Goal: Information Seeking & Learning: Check status

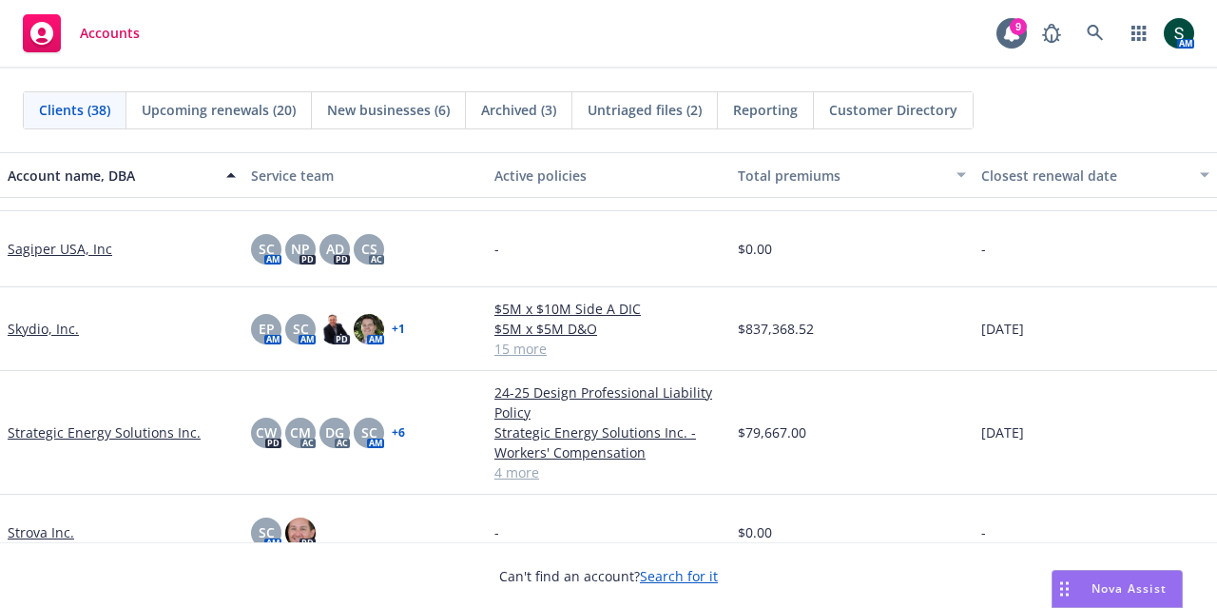
scroll to position [2377, 0]
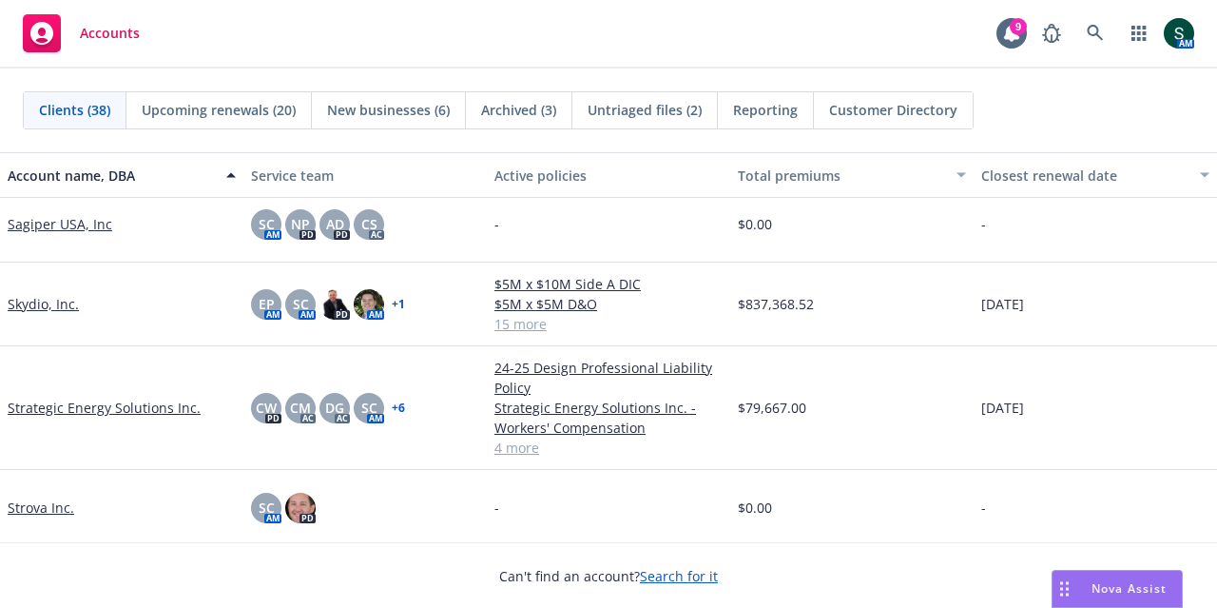
click at [41, 300] on link "Skydio, Inc." at bounding box center [43, 304] width 71 height 20
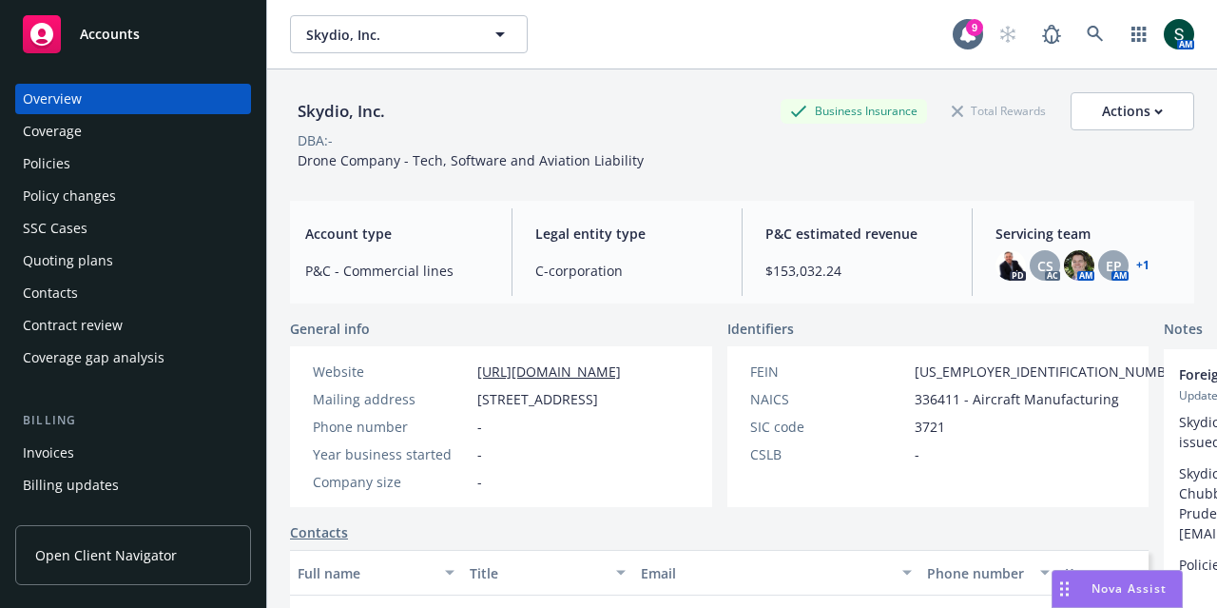
click at [118, 179] on div "Overview Coverage Policies Policy changes SSC Cases Quoting plans Contacts Cont…" at bounding box center [133, 228] width 236 height 289
click at [113, 172] on div "Policies" at bounding box center [133, 163] width 221 height 30
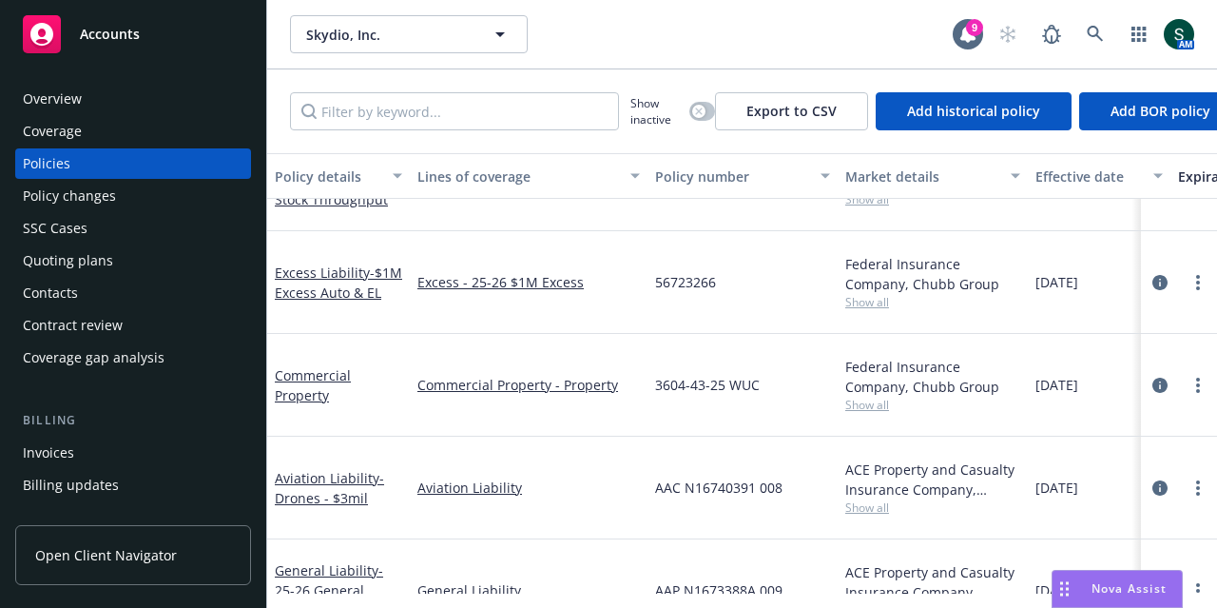
scroll to position [475, 0]
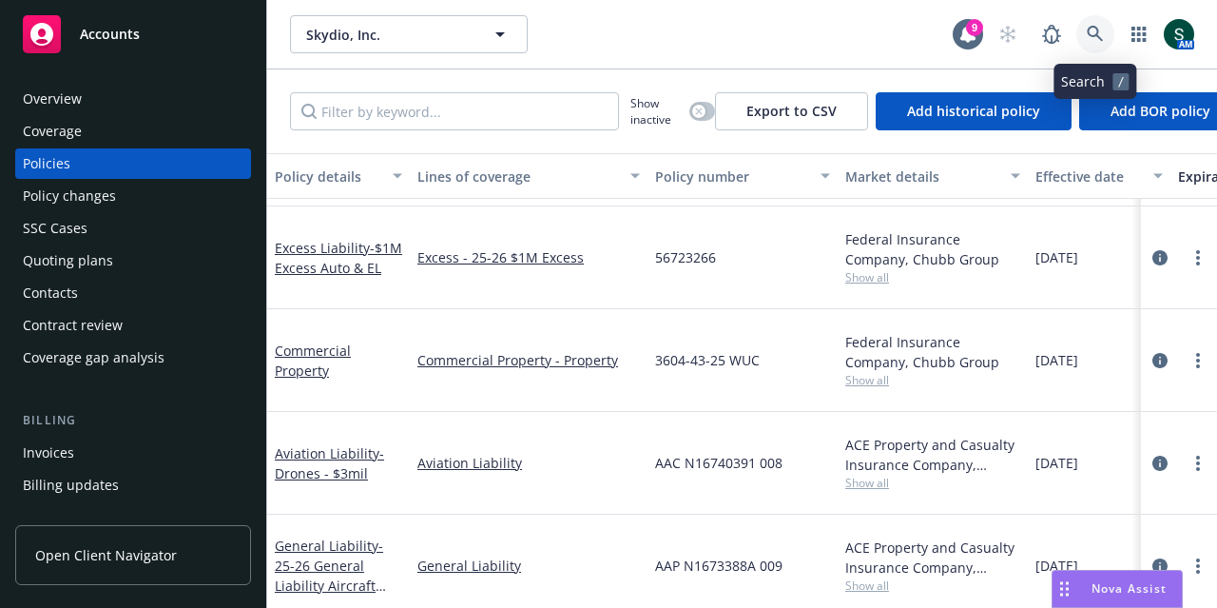
click at [1096, 31] on icon at bounding box center [1095, 34] width 17 height 17
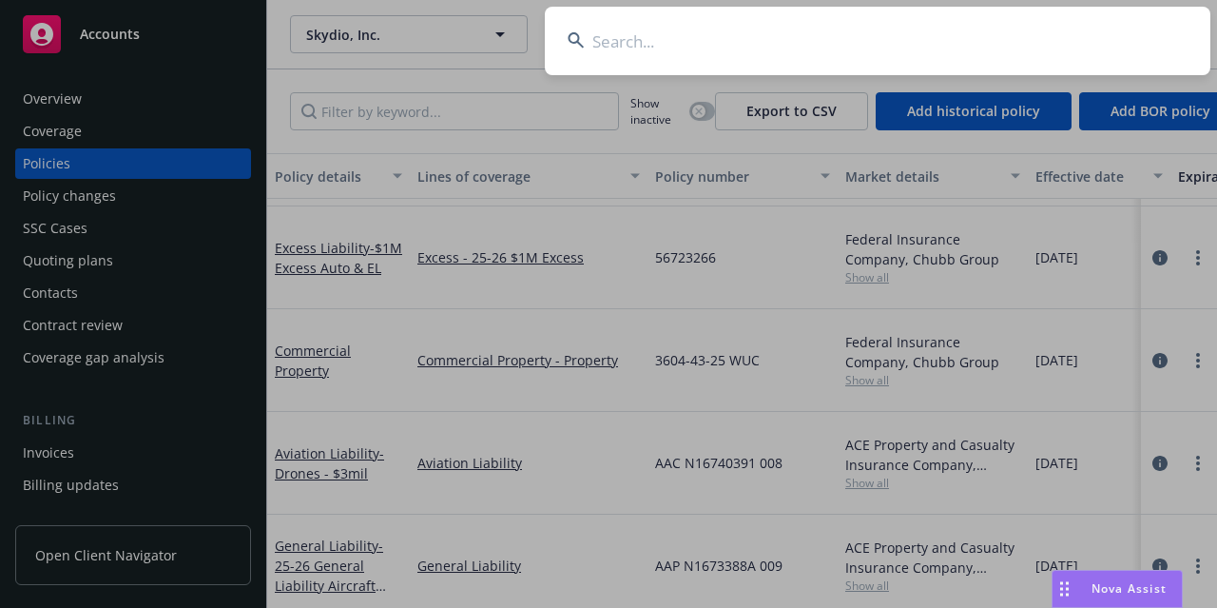
click at [607, 47] on input at bounding box center [878, 41] width 666 height 68
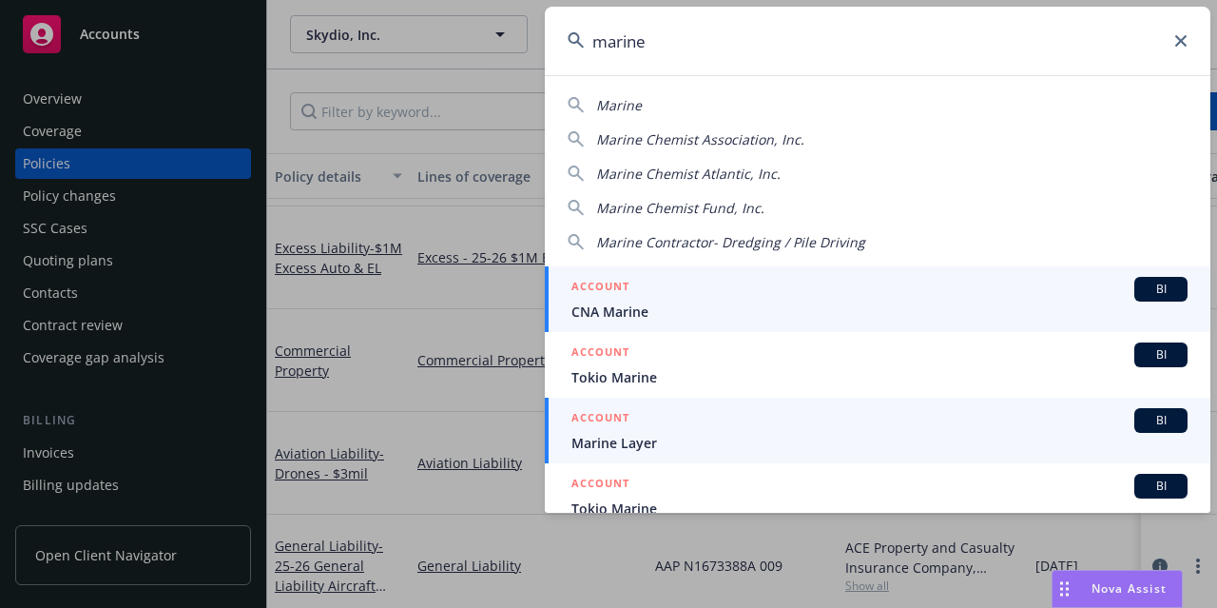
type input "marine"
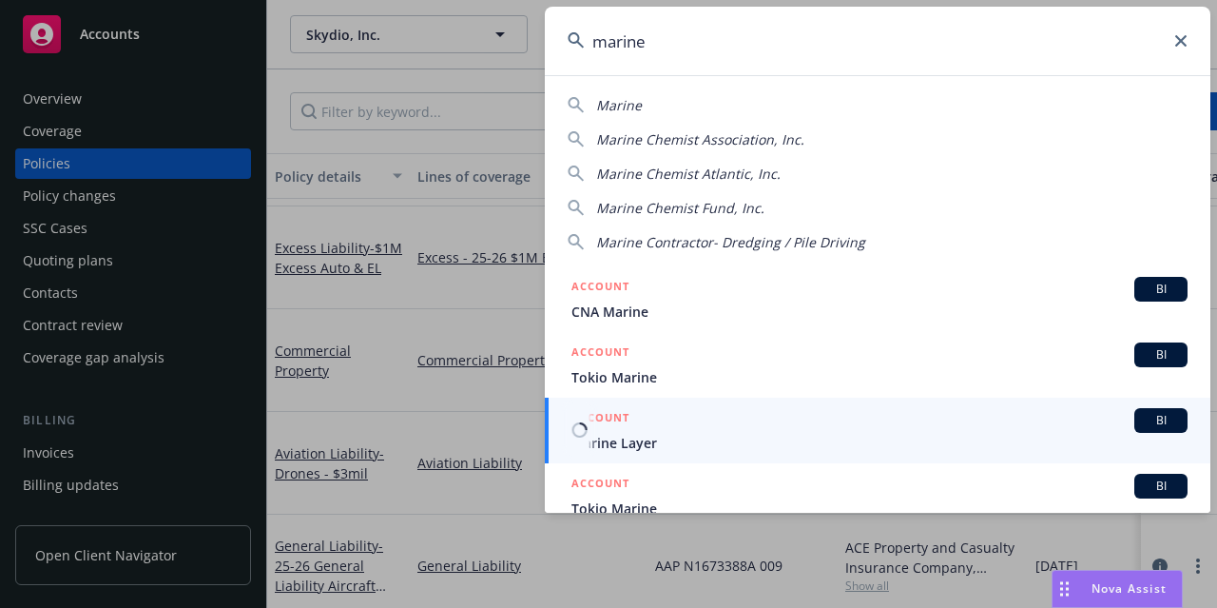
click at [630, 441] on span "Marine Layer" at bounding box center [879, 443] width 616 height 20
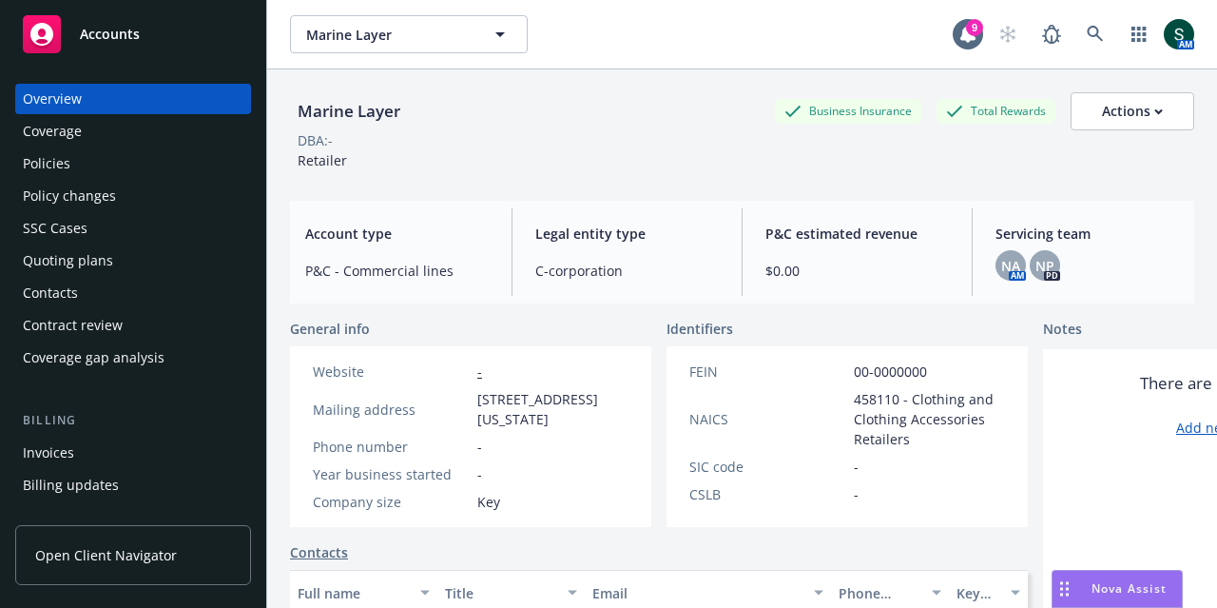
click at [87, 170] on div "Policies" at bounding box center [133, 163] width 221 height 30
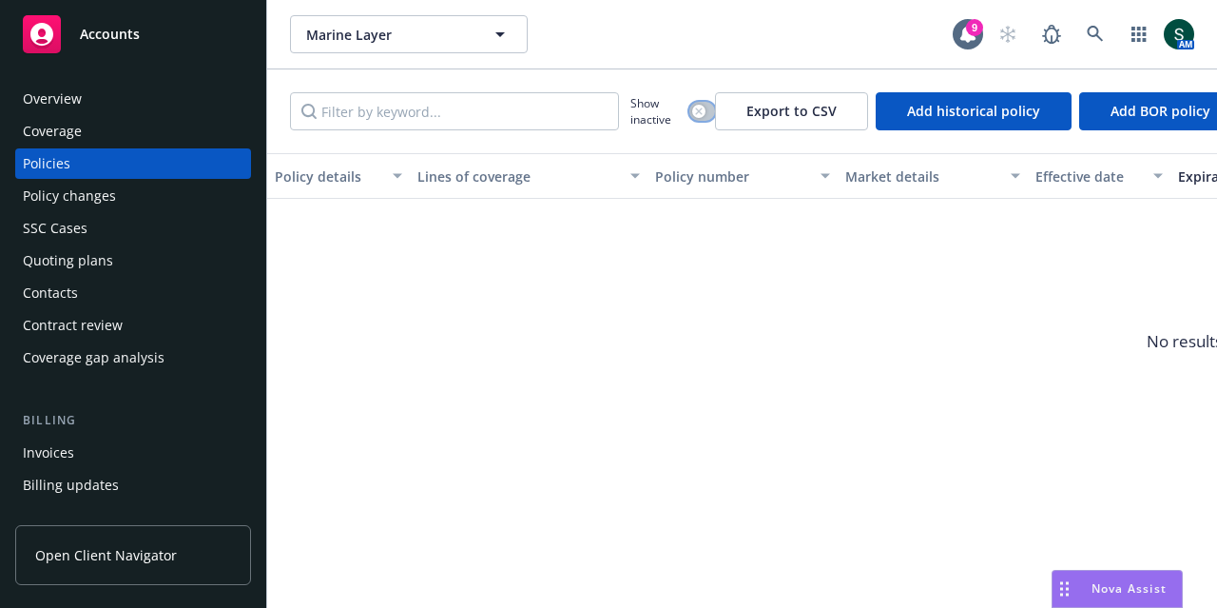
click at [707, 107] on button "button" at bounding box center [702, 111] width 26 height 19
click at [688, 112] on div "Show inactive" at bounding box center [672, 111] width 85 height 38
click at [698, 116] on button "button" at bounding box center [702, 111] width 26 height 19
click at [80, 98] on div "Overview" at bounding box center [52, 99] width 59 height 30
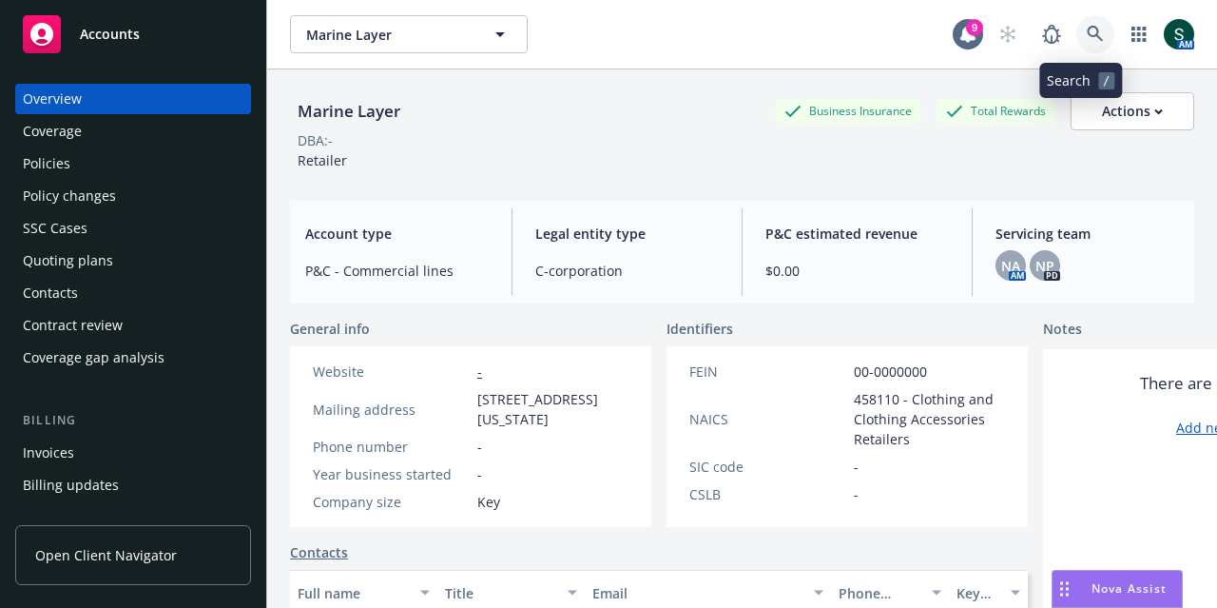
click at [1091, 33] on link at bounding box center [1095, 34] width 38 height 38
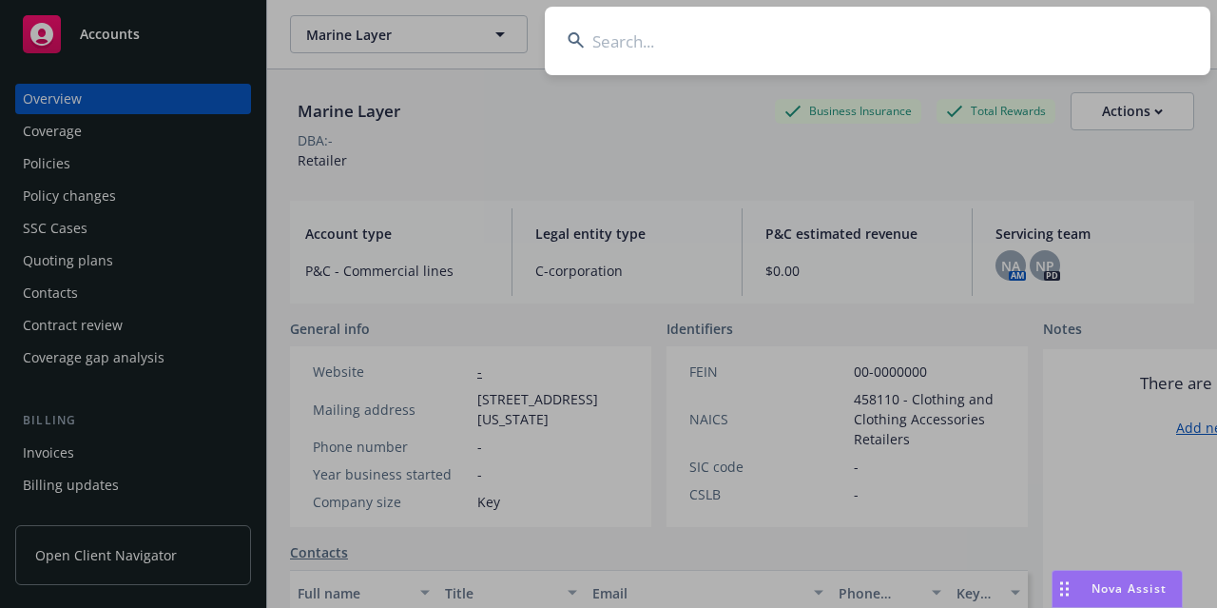
click at [767, 36] on input at bounding box center [878, 41] width 666 height 68
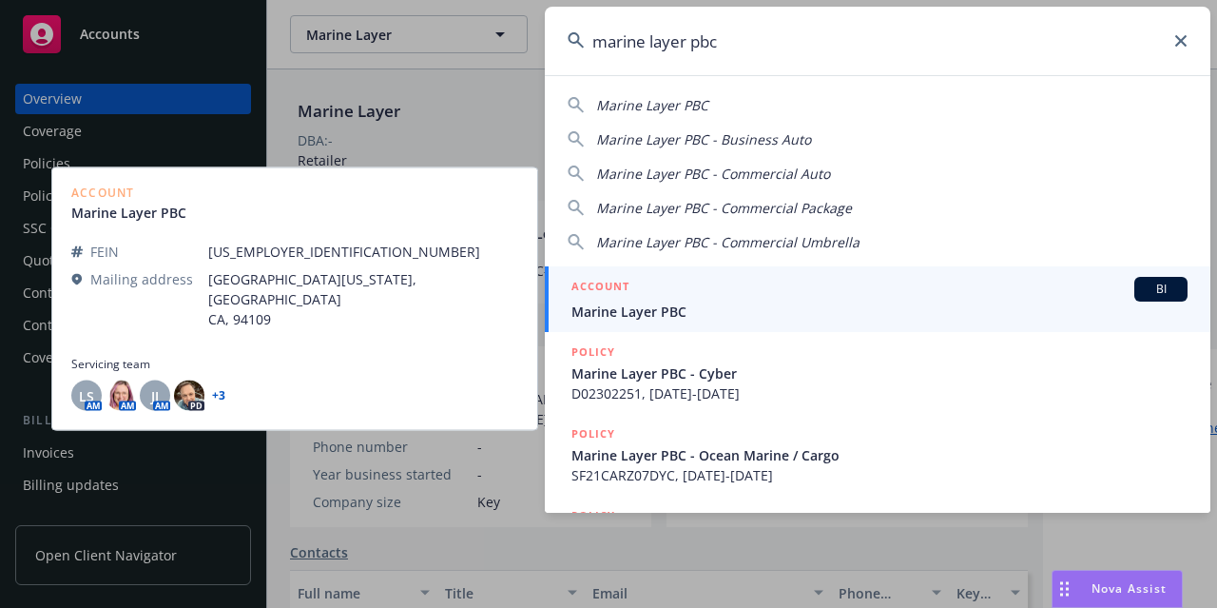
type input "marine layer pbc"
click at [712, 302] on span "Marine Layer PBC" at bounding box center [879, 311] width 616 height 20
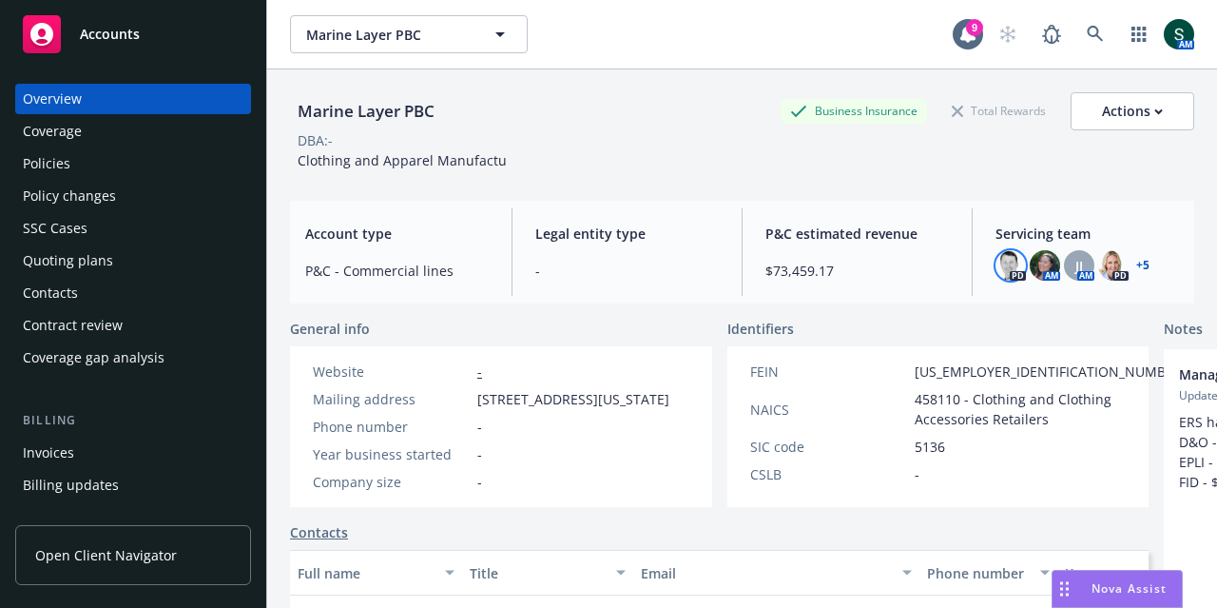
click at [1006, 263] on img at bounding box center [1011, 265] width 30 height 30
click at [1039, 277] on img at bounding box center [1045, 265] width 30 height 30
click at [1078, 267] on div "JJ" at bounding box center [1079, 265] width 30 height 30
click at [1104, 266] on img at bounding box center [1113, 265] width 30 height 30
click at [1136, 263] on link "+ 5" at bounding box center [1142, 265] width 13 height 11
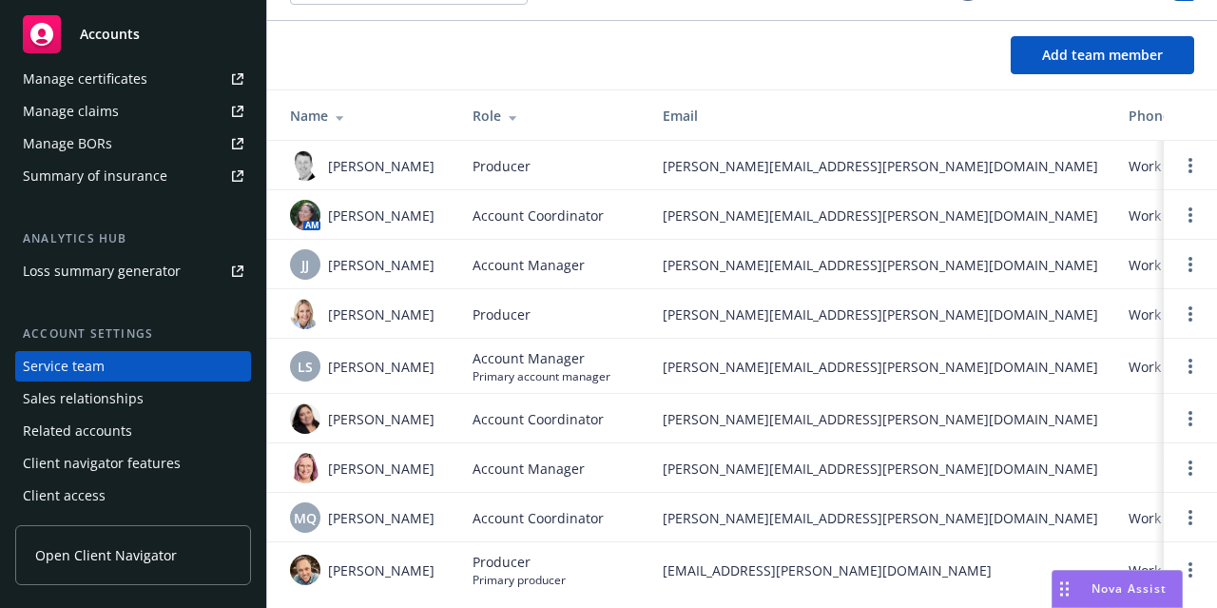
scroll to position [74, 0]
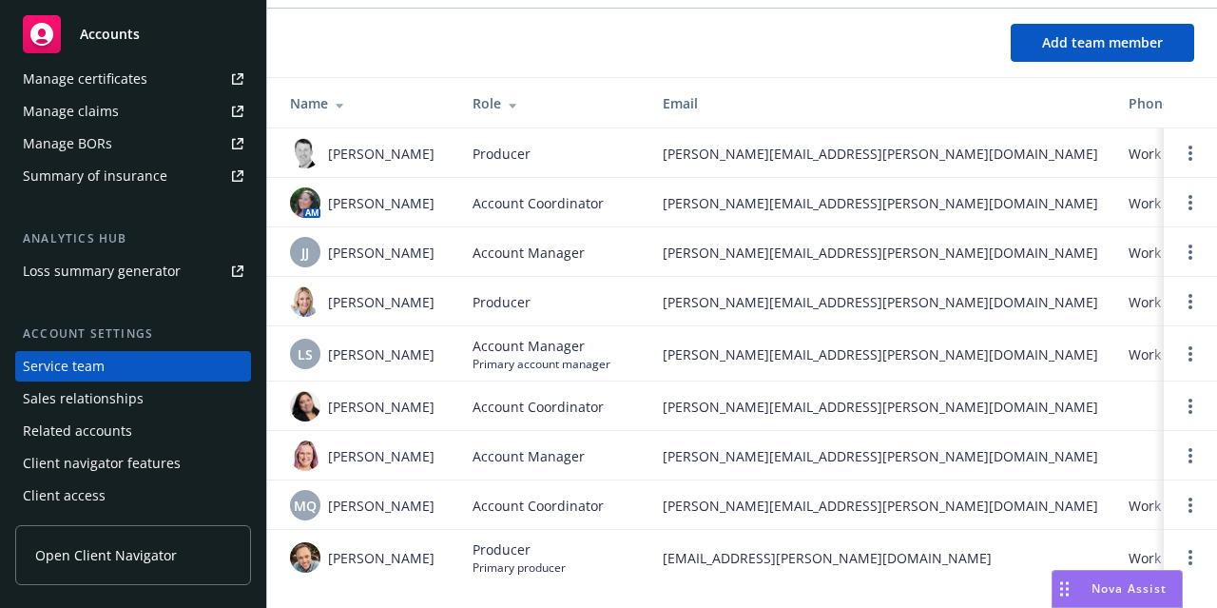
click at [93, 41] on span "Accounts" at bounding box center [110, 34] width 60 height 15
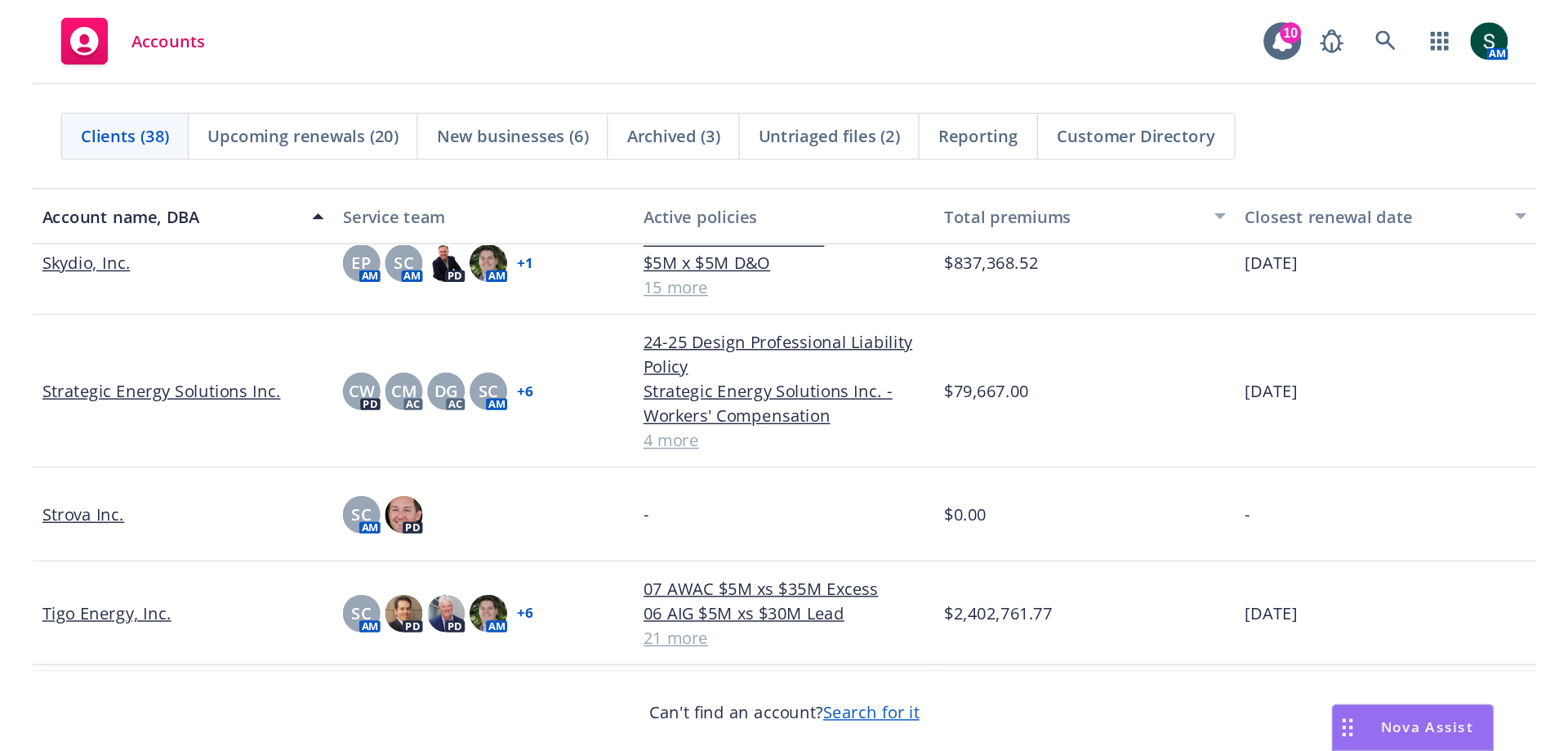
scroll to position [2206, 0]
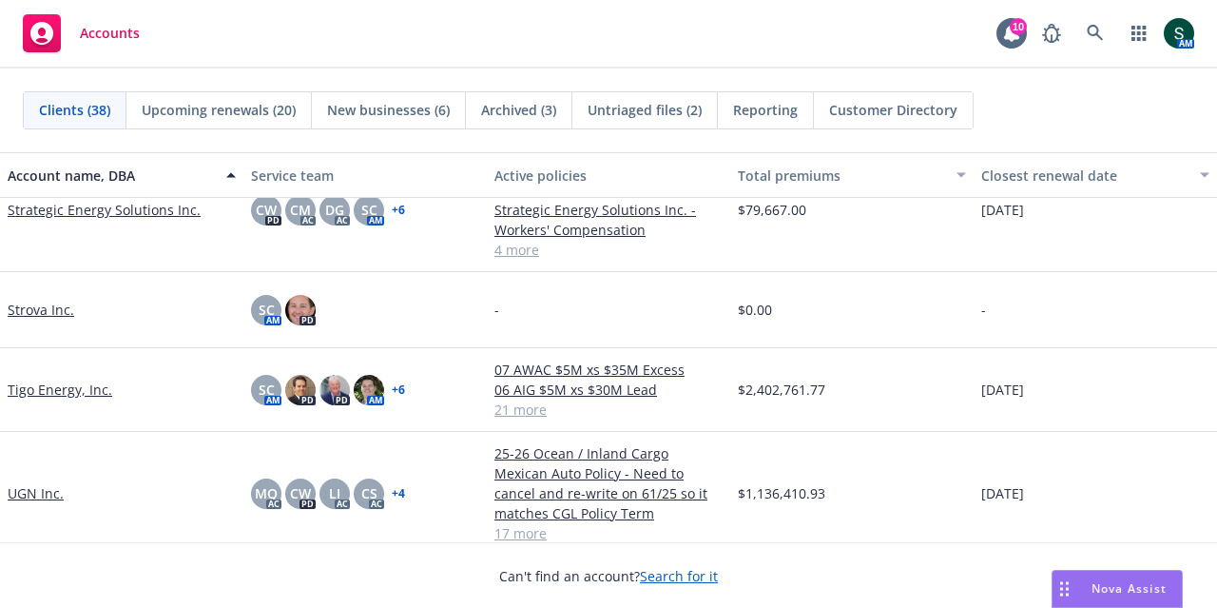
click at [62, 385] on link "Tigo Energy, Inc." at bounding box center [60, 389] width 105 height 20
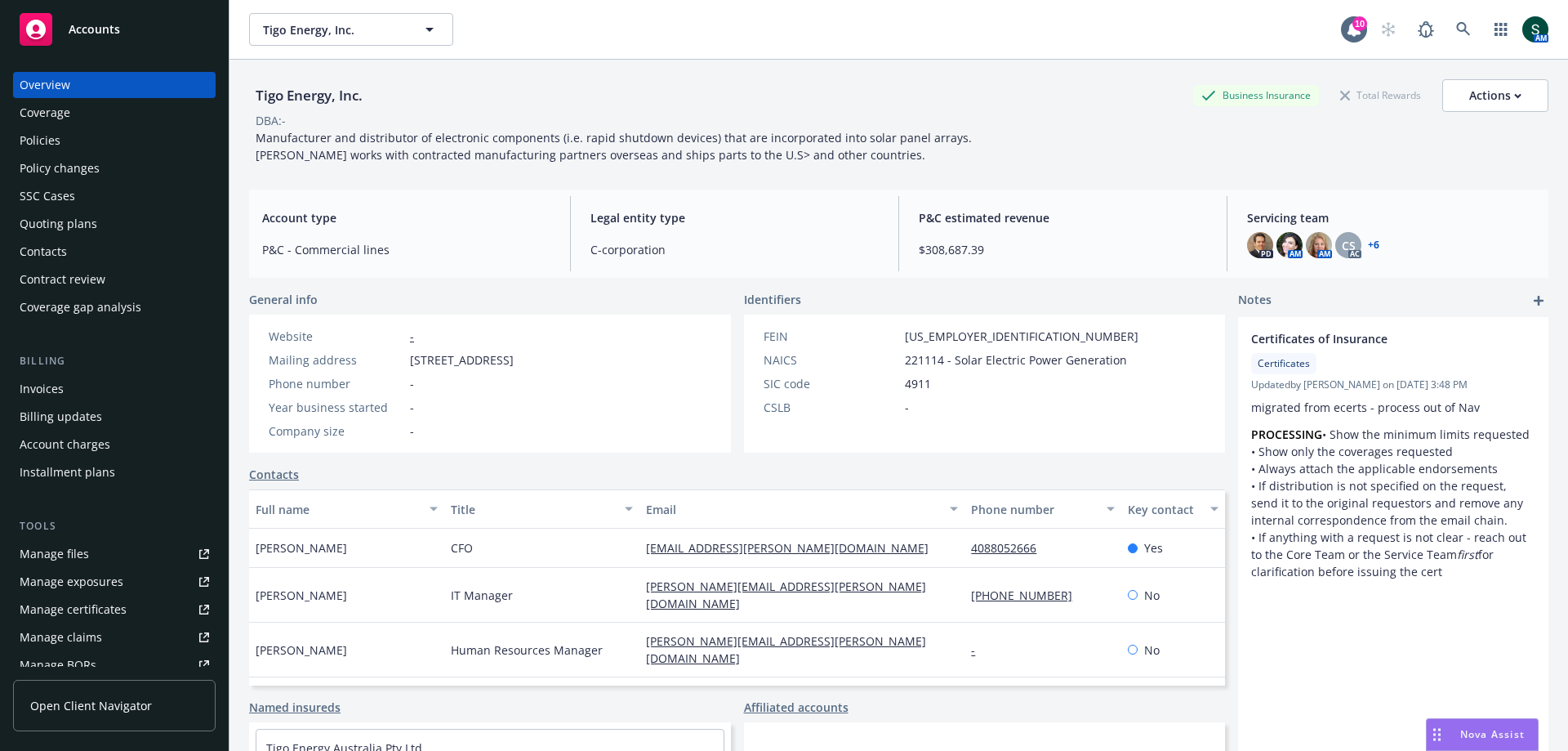
click at [55, 142] on div "Policies" at bounding box center [40, 140] width 41 height 26
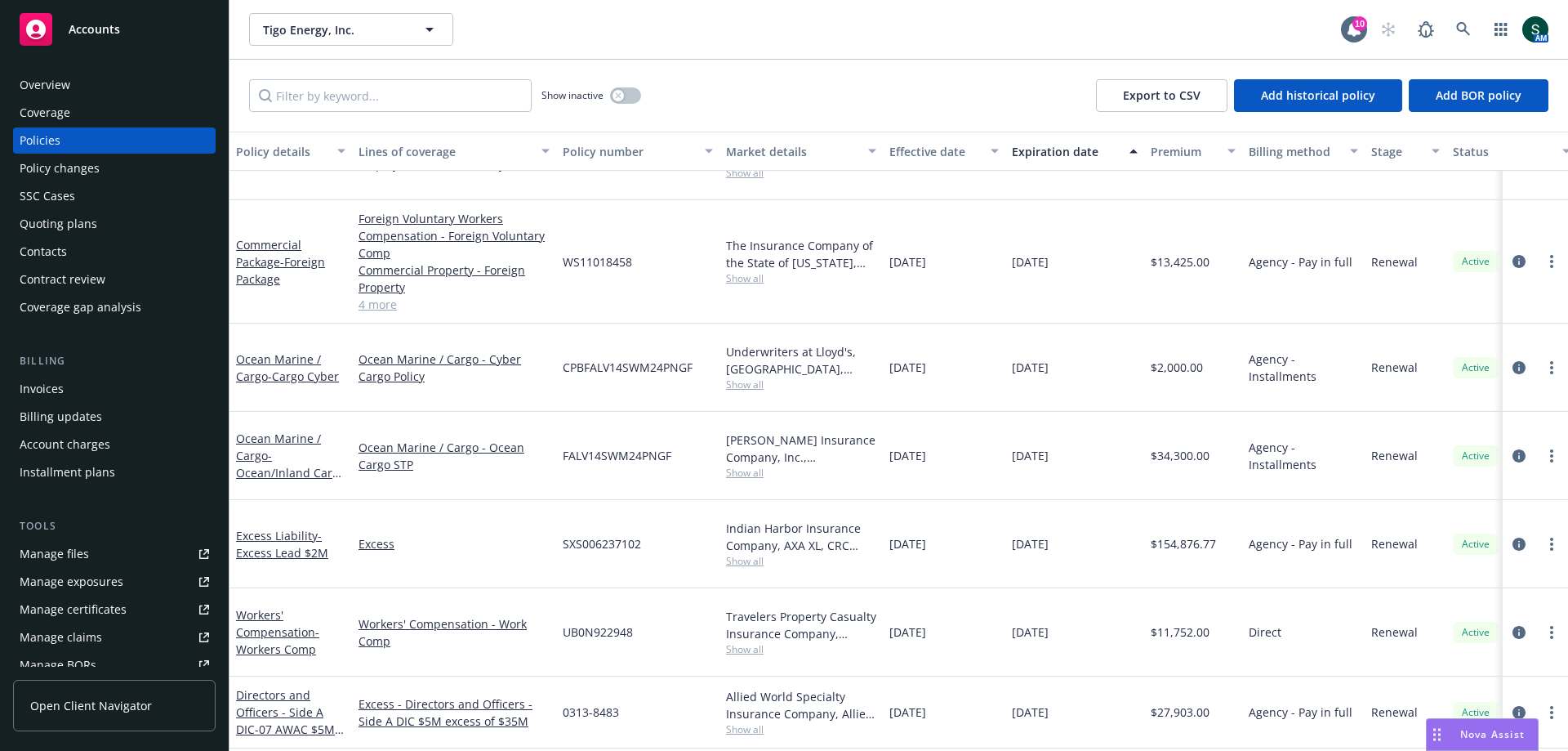
scroll to position [327, 0]
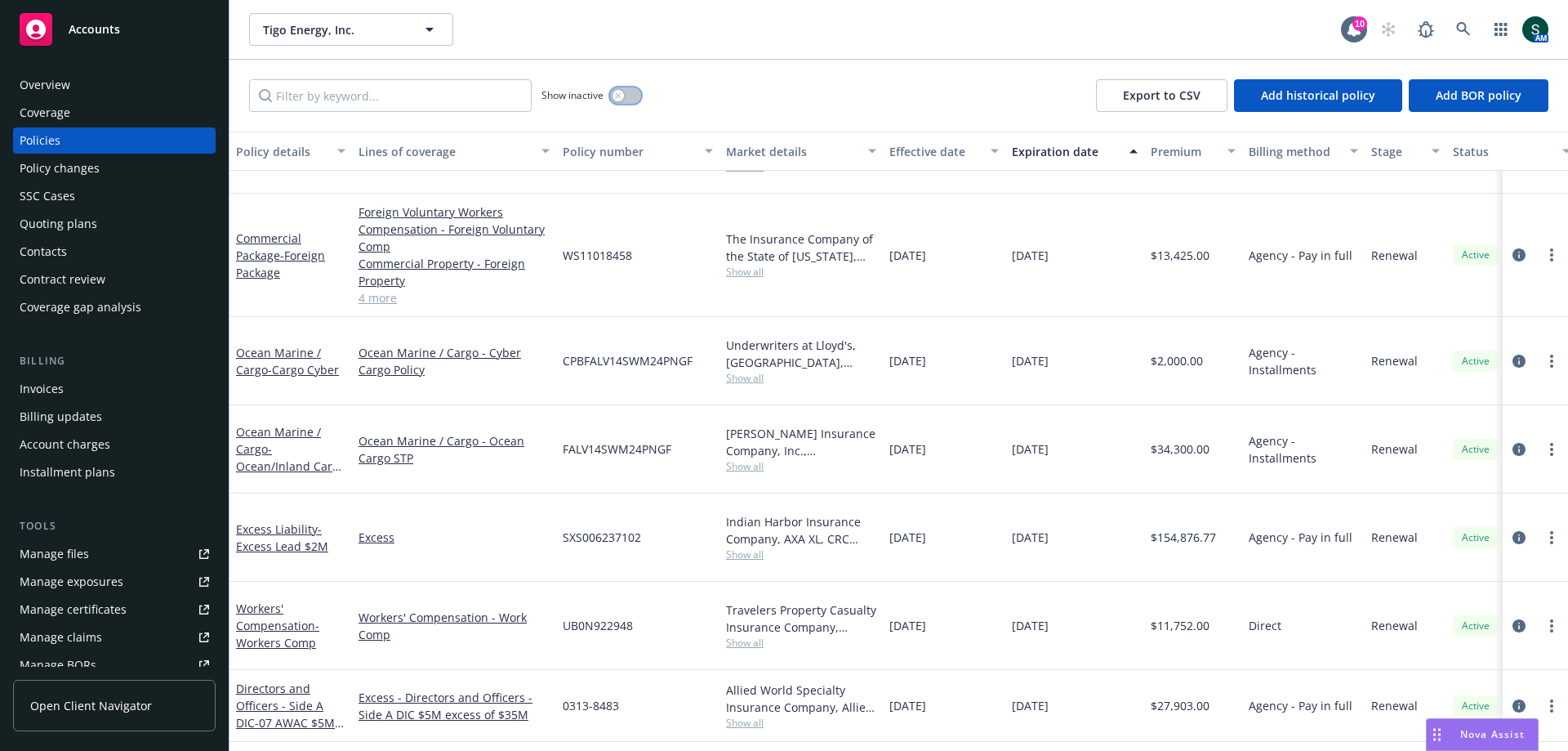
click at [629, 103] on button "button" at bounding box center [625, 95] width 31 height 16
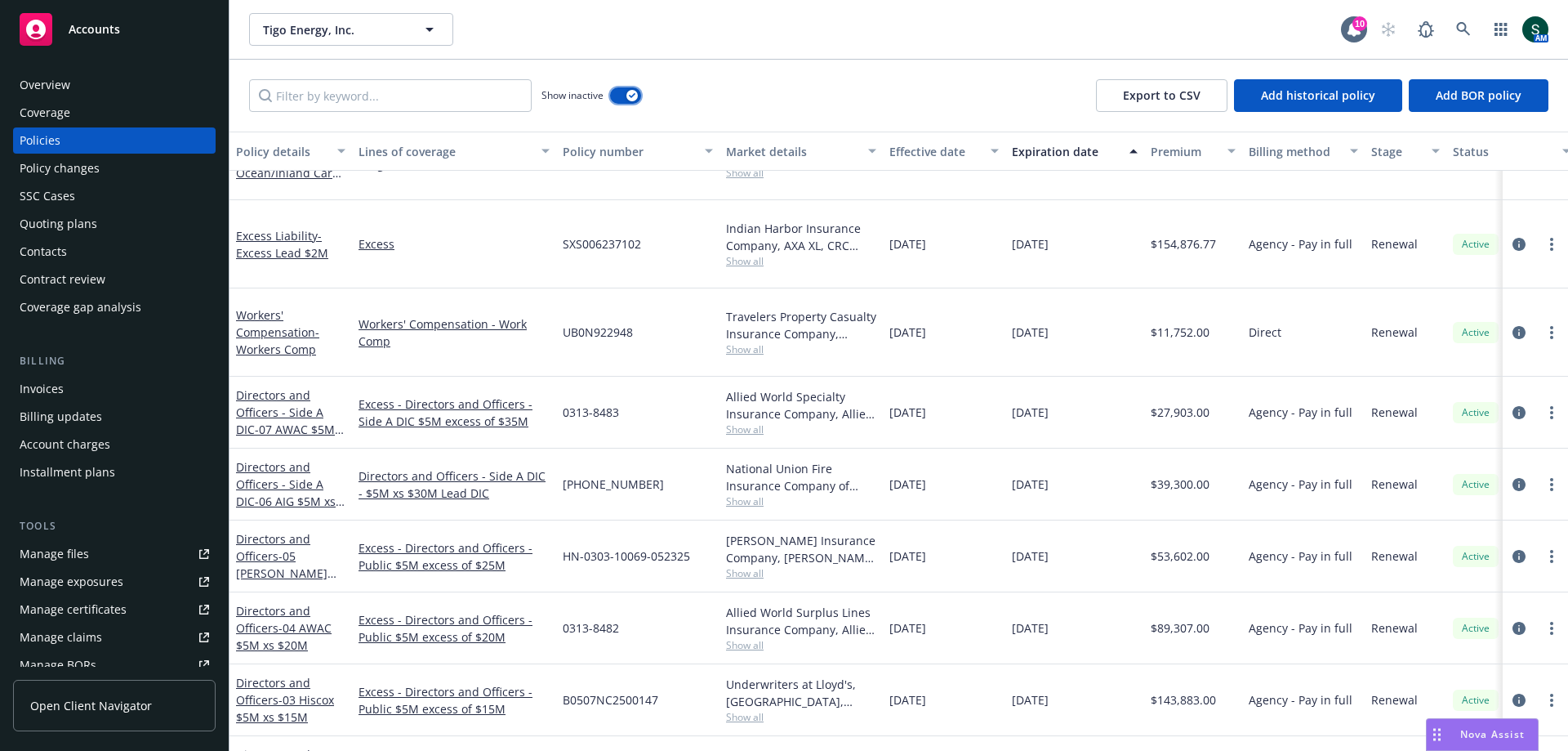
scroll to position [3595, 0]
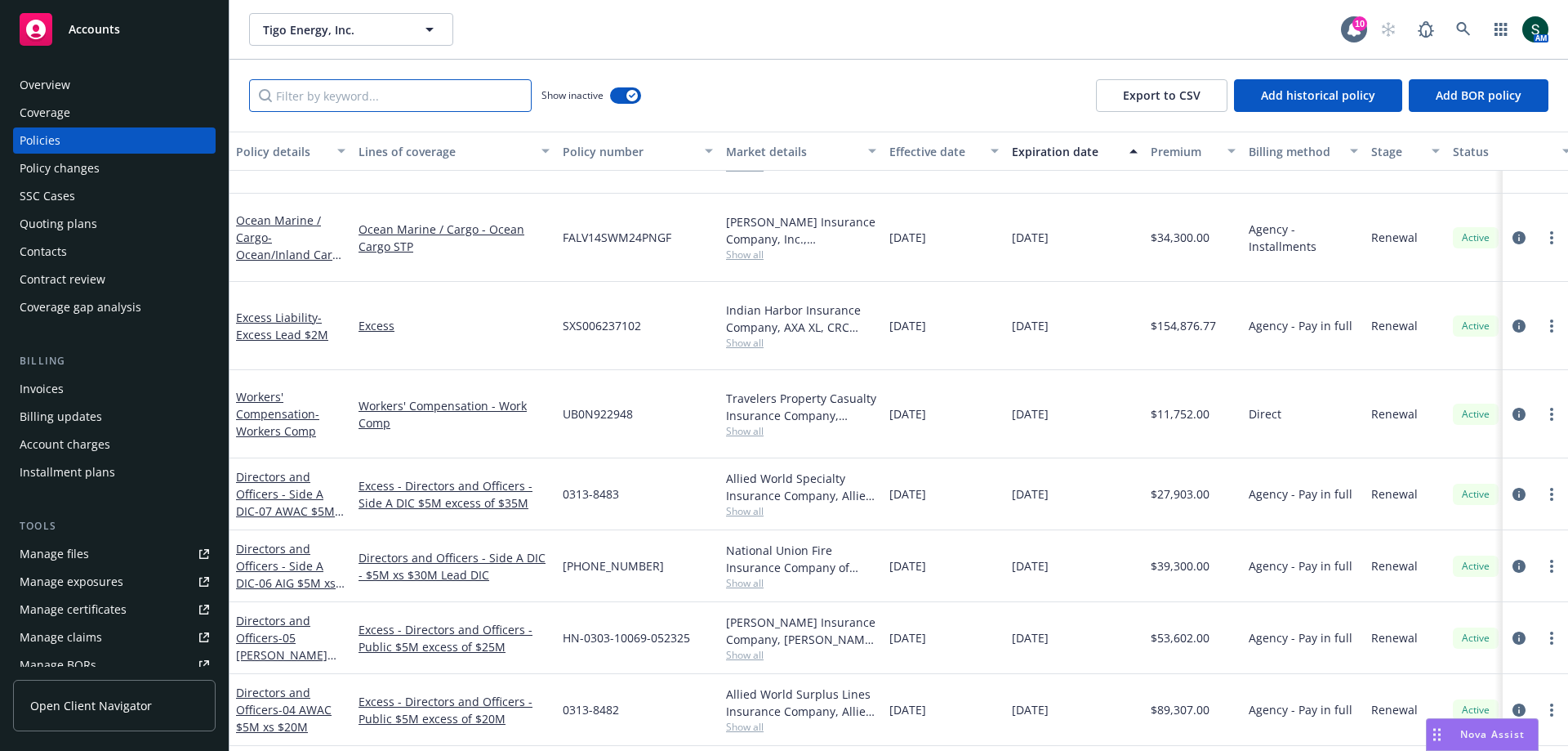
click at [326, 107] on input "Filter by keyword..." at bounding box center [390, 95] width 283 height 33
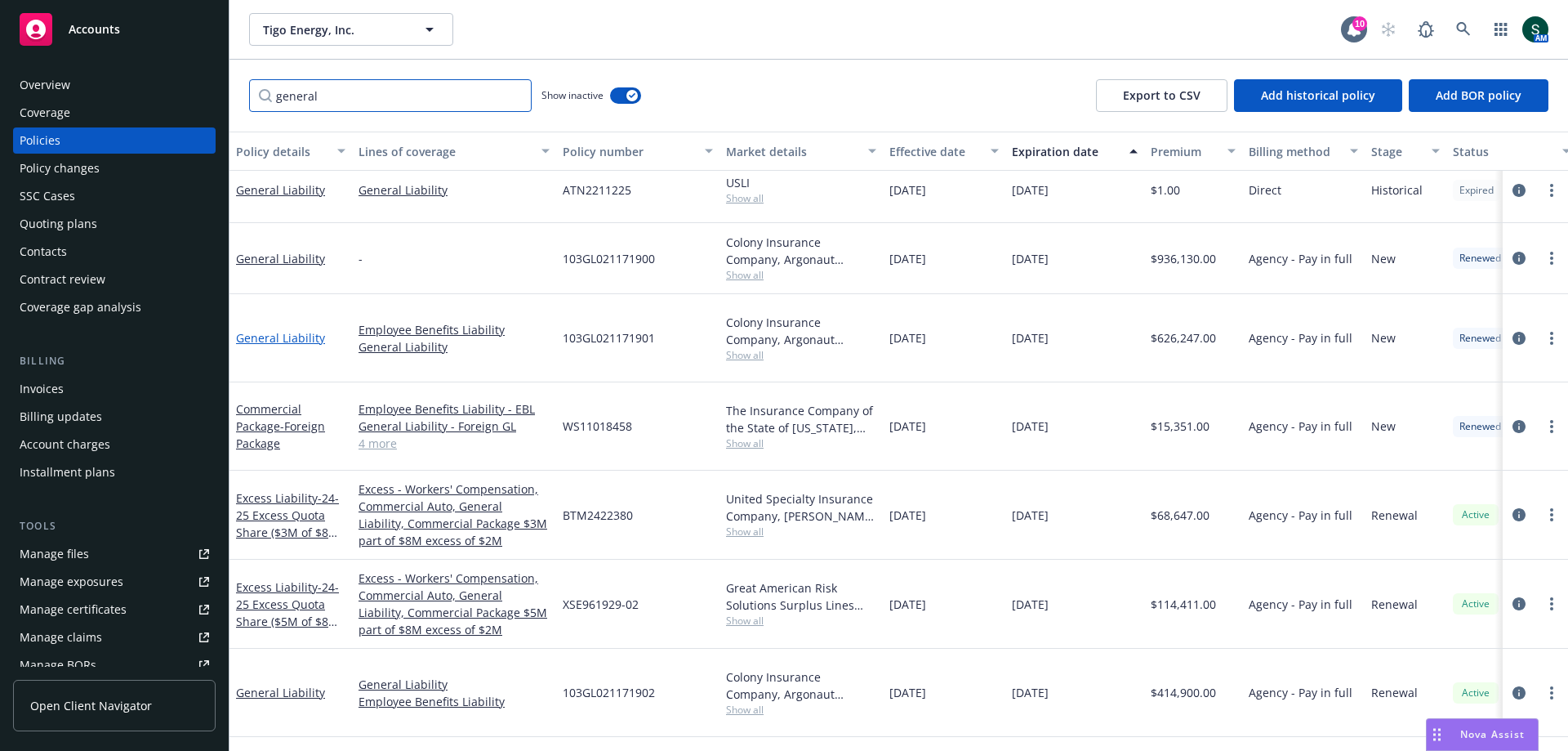
type input "general"
click at [266, 330] on link "General Liability" at bounding box center [281, 338] width 89 height 15
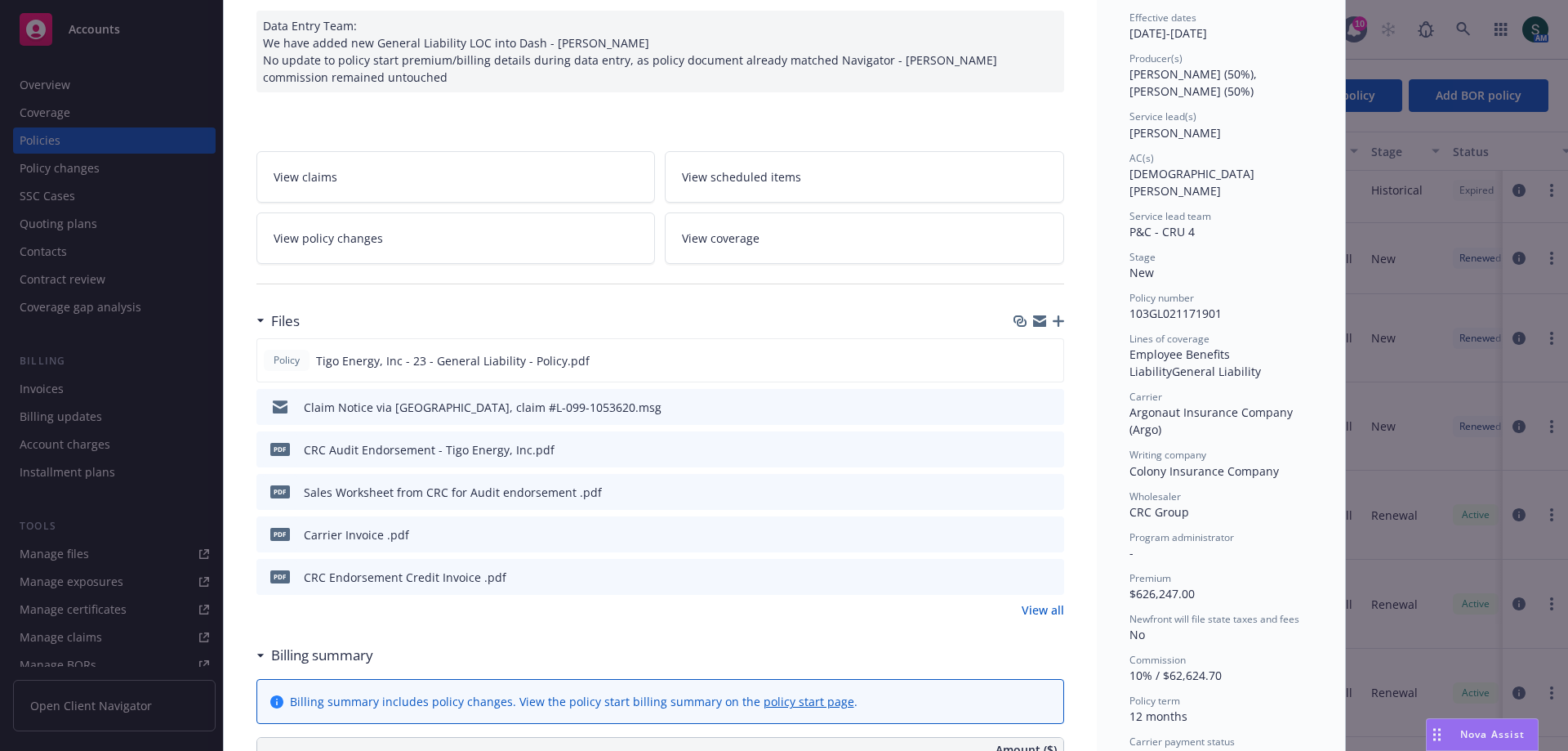
scroll to position [163, 0]
click at [1041, 449] on icon "preview file" at bounding box center [1048, 449] width 15 height 11
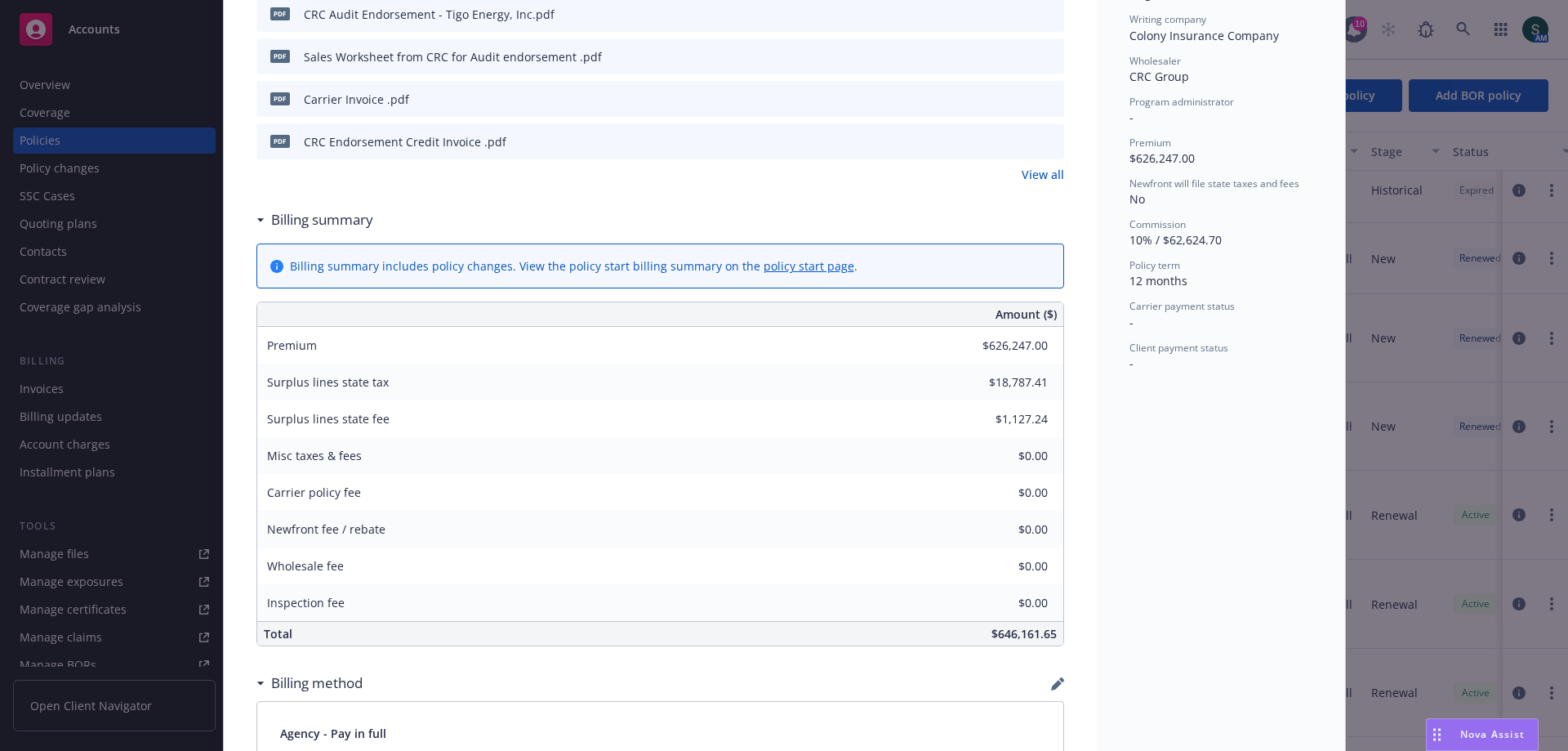
scroll to position [327, 0]
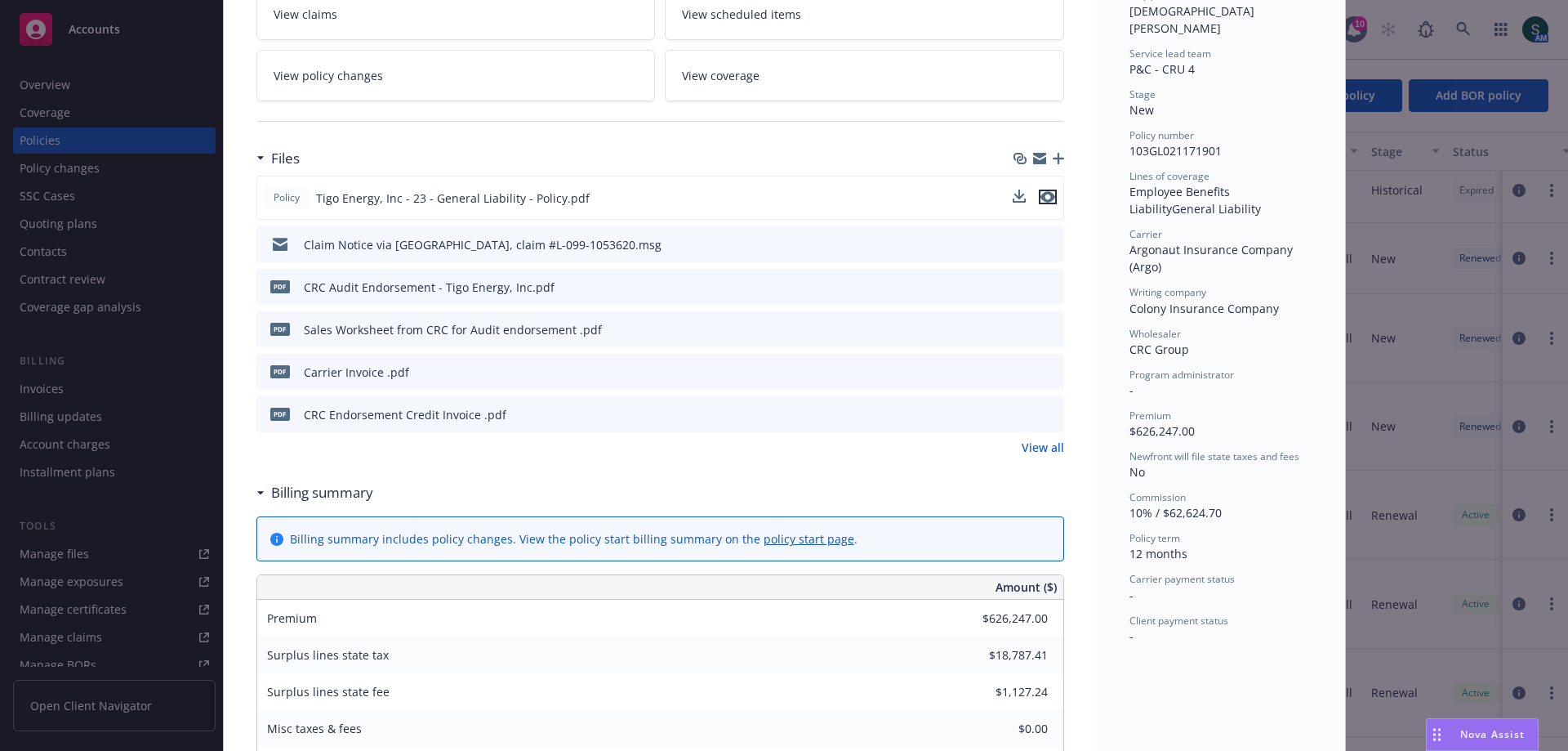
click at [1040, 192] on icon "preview file" at bounding box center [1047, 197] width 15 height 11
click at [1022, 454] on link "View all" at bounding box center [1042, 448] width 42 height 17
